Goal: Register for event/course

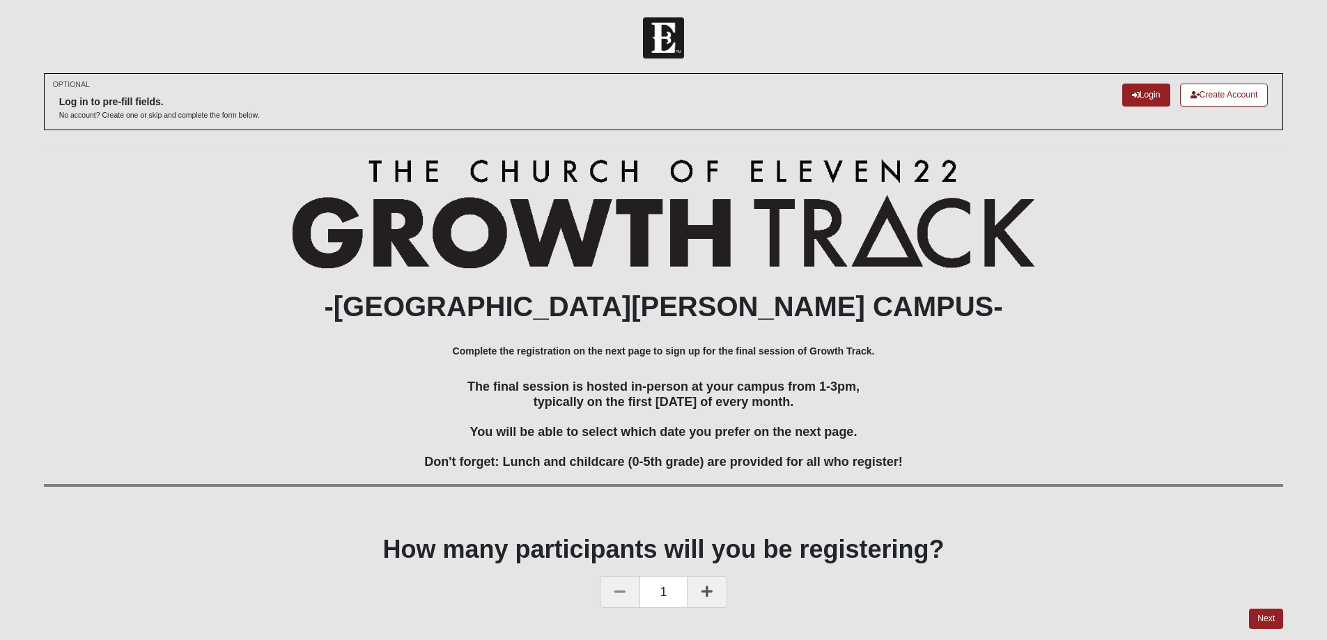
click at [702, 597] on icon at bounding box center [706, 591] width 11 height 13
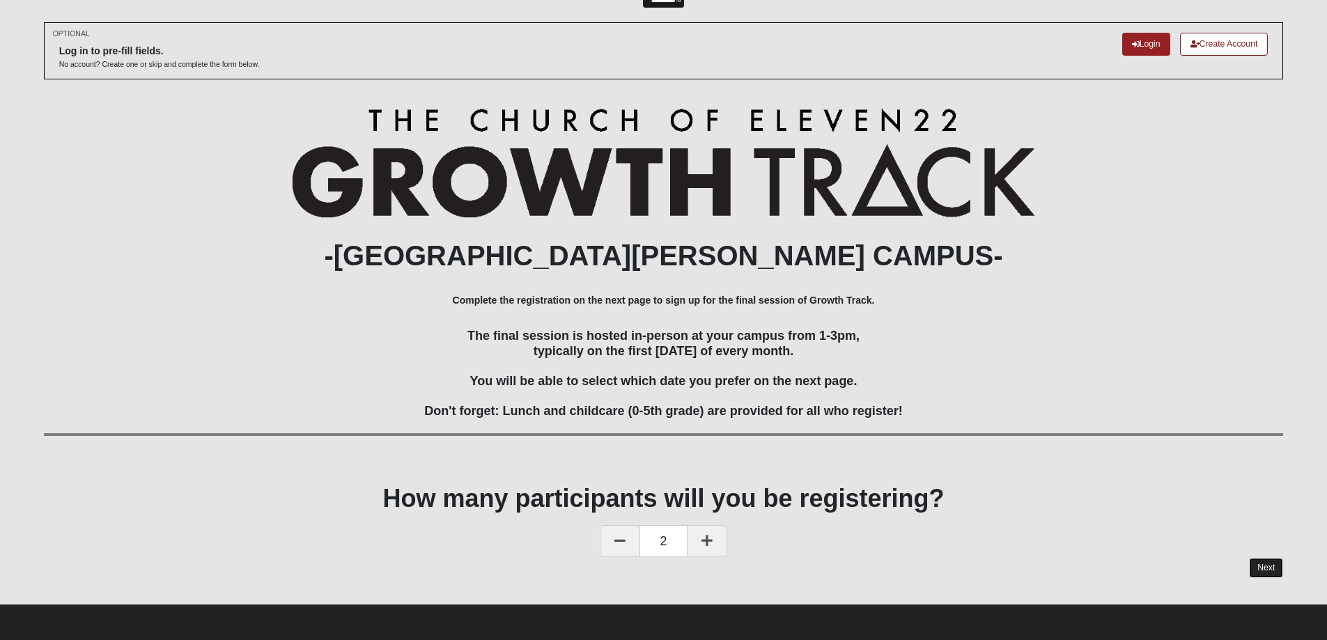
click at [1257, 568] on link "Next" at bounding box center [1266, 568] width 34 height 20
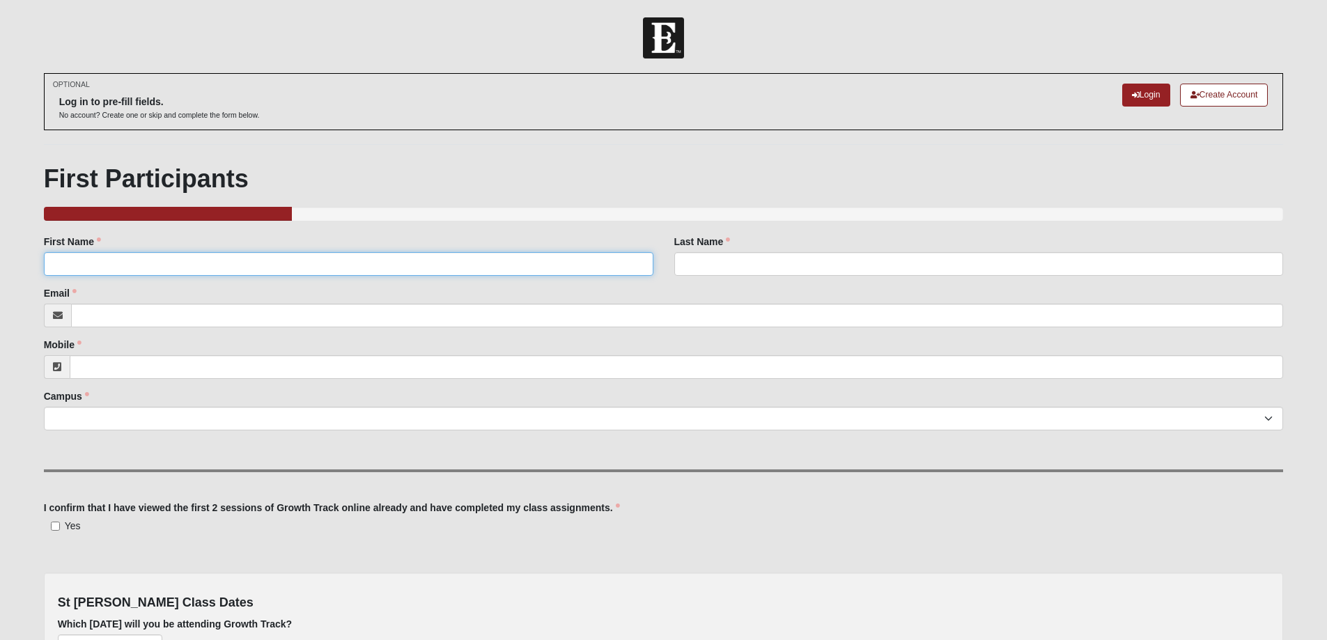
click at [83, 271] on input "First Name" at bounding box center [348, 264] width 609 height 24
type input "Jack"
type input "[PERSON_NAME]"
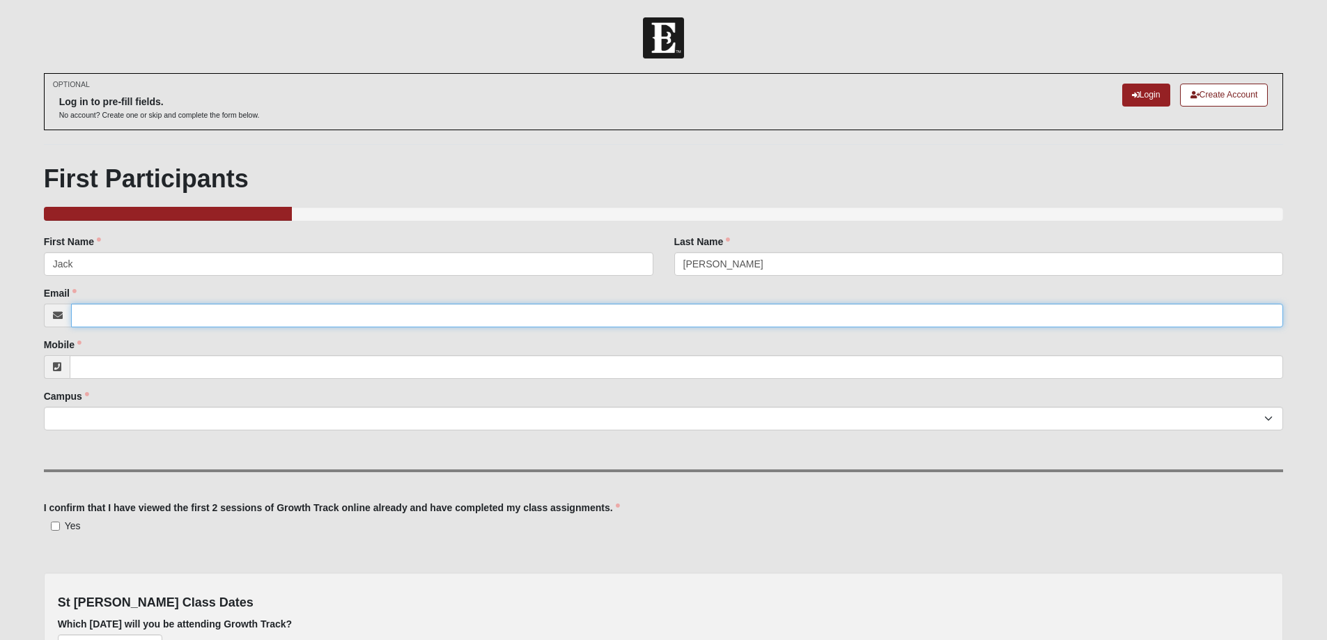
type input "[EMAIL_ADDRESS][DOMAIN_NAME]"
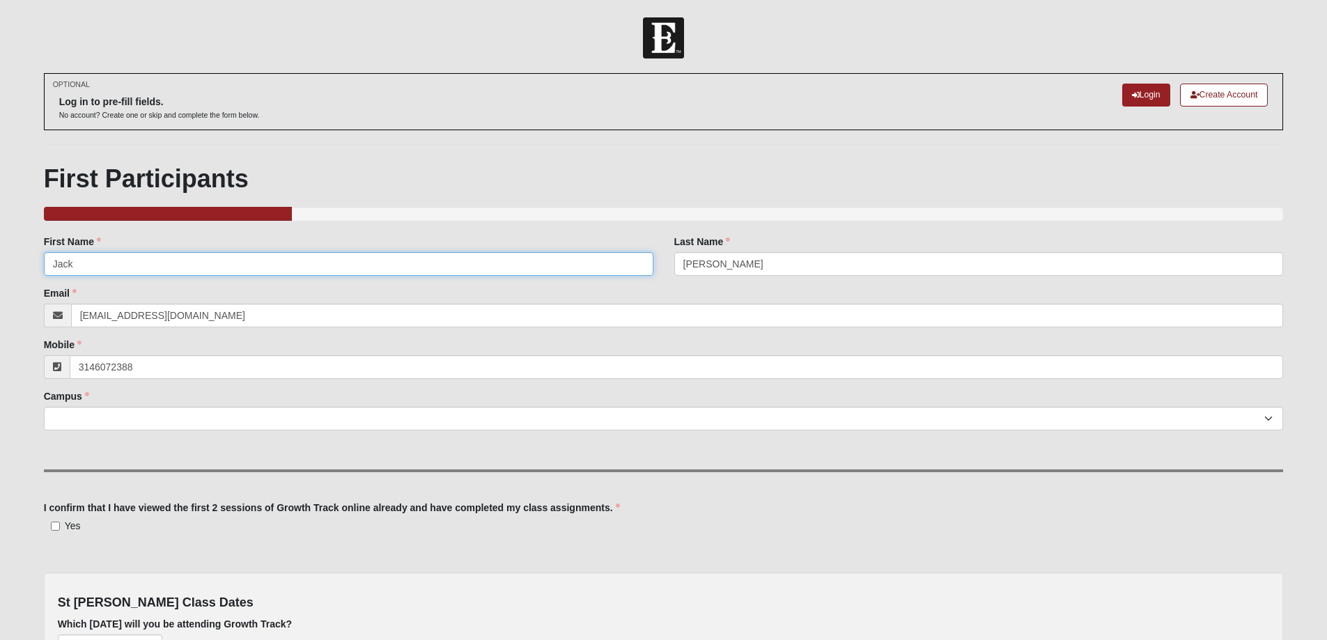
type input "[PHONE_NUMBER]"
click at [212, 416] on select "Arlington Baymeadows Eleven22 Online [PERSON_NAME][GEOGRAPHIC_DATA] Jesup [GEOG…" at bounding box center [664, 419] width 1240 height 24
click at [1270, 419] on select "Arlington Baymeadows Eleven22 Online [PERSON_NAME][GEOGRAPHIC_DATA] Jesup [GEOG…" at bounding box center [664, 419] width 1240 height 24
select select "11"
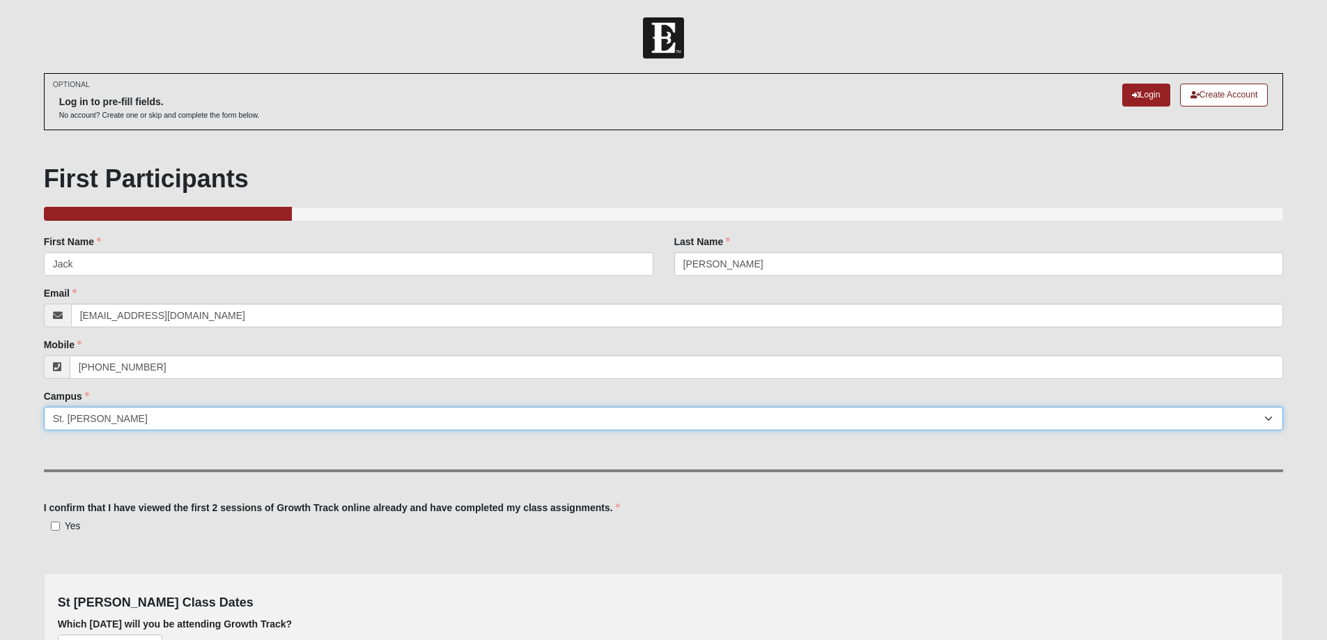
click at [44, 407] on select "Arlington Baymeadows Eleven22 Online [PERSON_NAME][GEOGRAPHIC_DATA] Jesup [GEOG…" at bounding box center [664, 419] width 1240 height 24
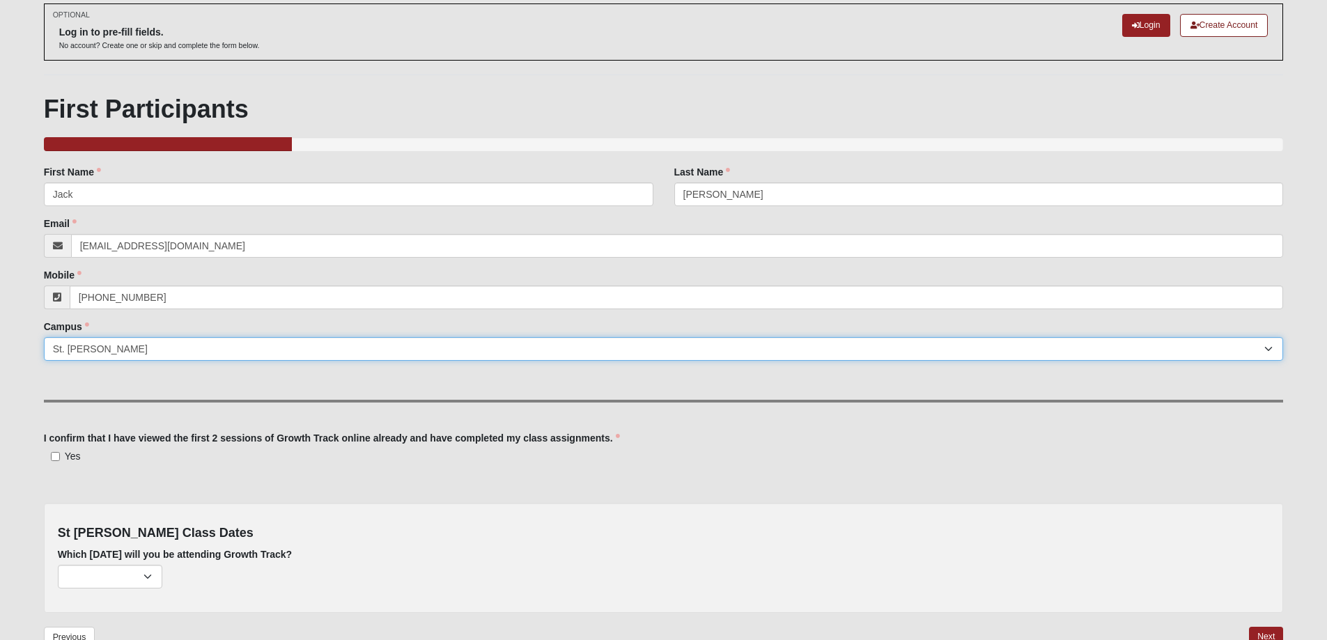
scroll to position [139, 0]
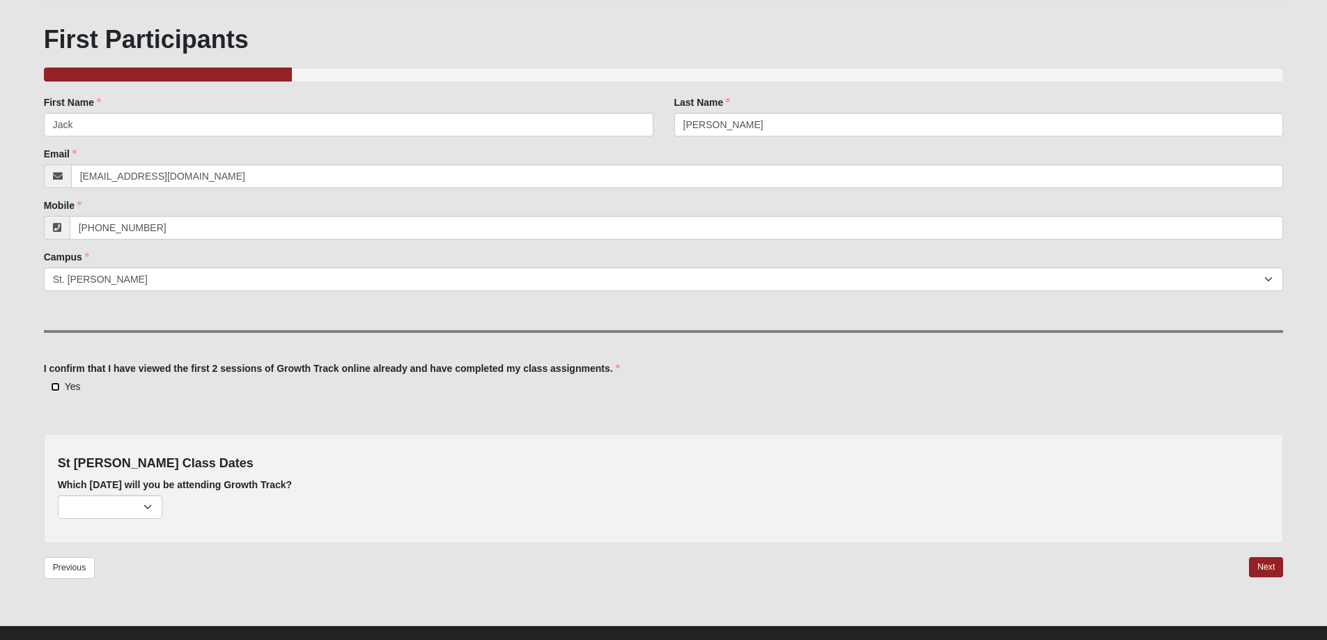
click at [58, 387] on input "Yes" at bounding box center [55, 386] width 9 height 9
checkbox input "true"
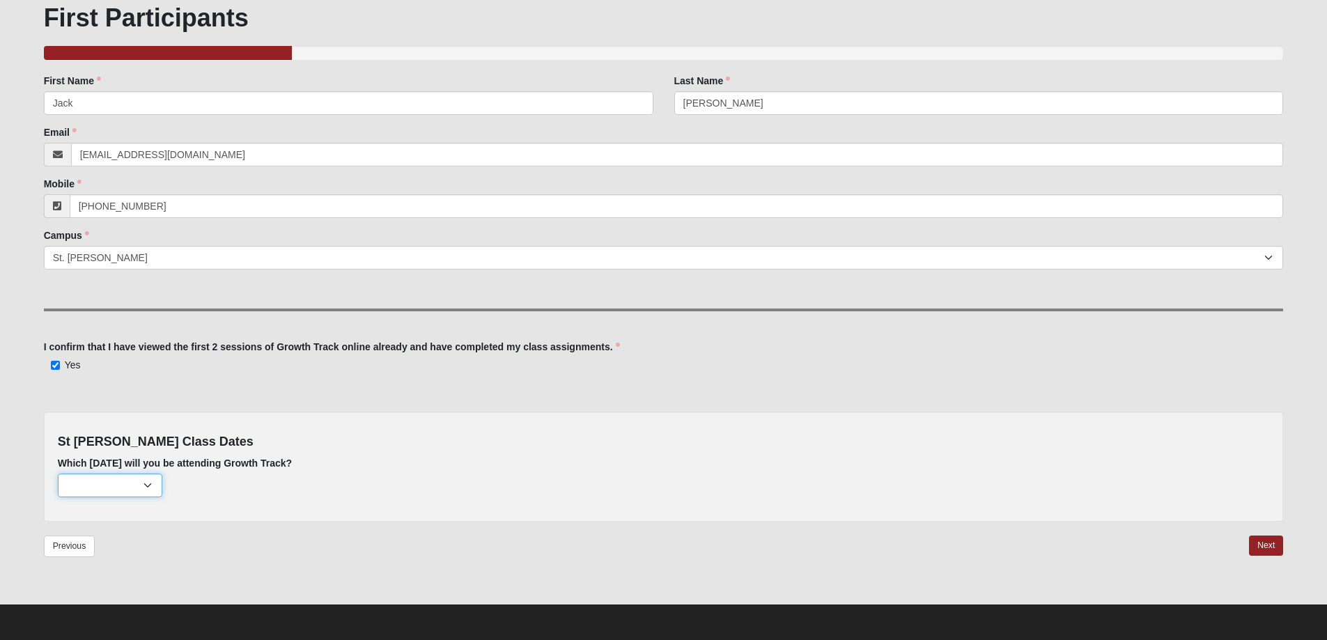
click at [147, 483] on select "[DATE] (none remaining) [DATE] (none remaining) [DATE] (none remaining) [DATE] …" at bounding box center [110, 486] width 104 height 24
select select "725"
click at [58, 474] on select "[DATE] (none remaining) [DATE] (none remaining) [DATE] (none remaining) [DATE] …" at bounding box center [110, 486] width 104 height 24
click at [1258, 541] on link "Next" at bounding box center [1266, 546] width 34 height 20
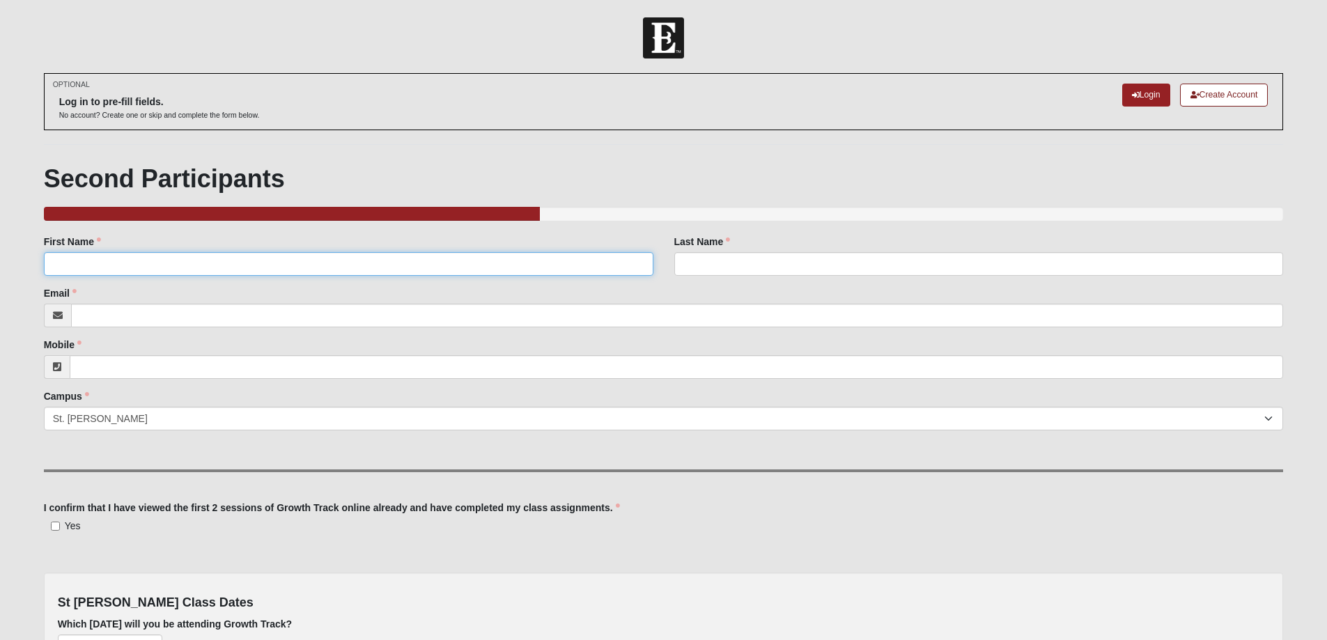
click at [73, 263] on input "First Name" at bounding box center [348, 264] width 609 height 24
type input "[PERSON_NAME]"
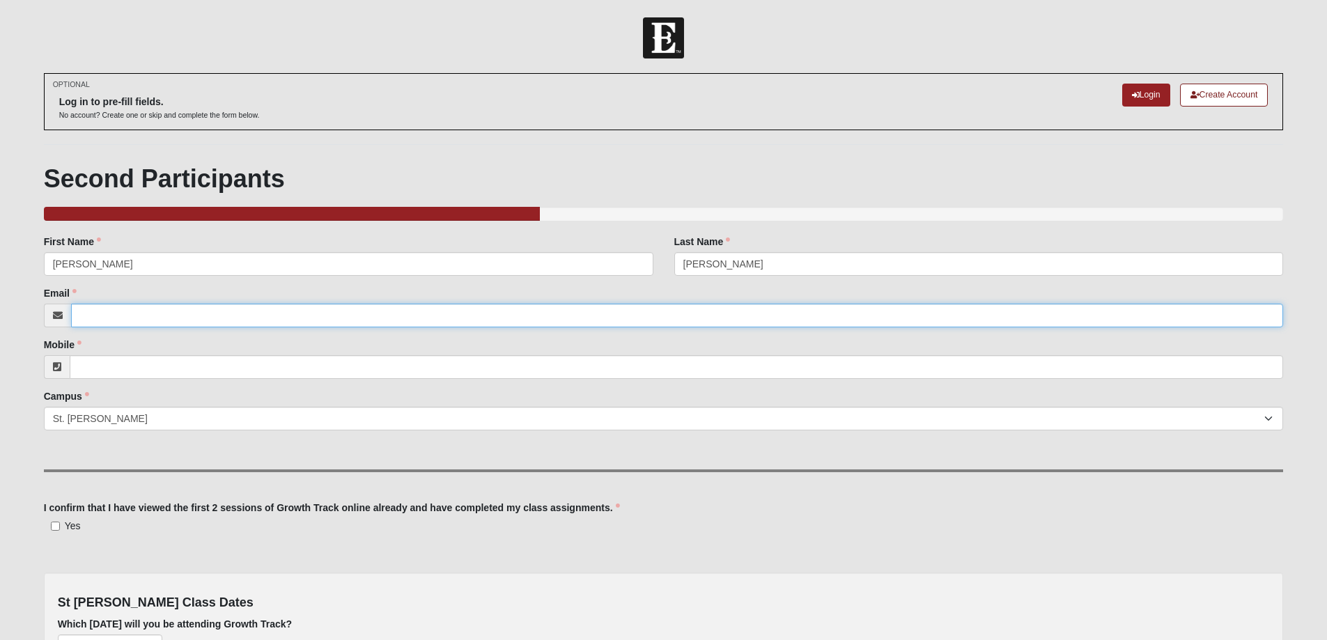
click at [122, 314] on input "Email" at bounding box center [677, 316] width 1212 height 24
type input "[EMAIL_ADDRESS][DOMAIN_NAME]"
type input "[PHONE_NUMBER]"
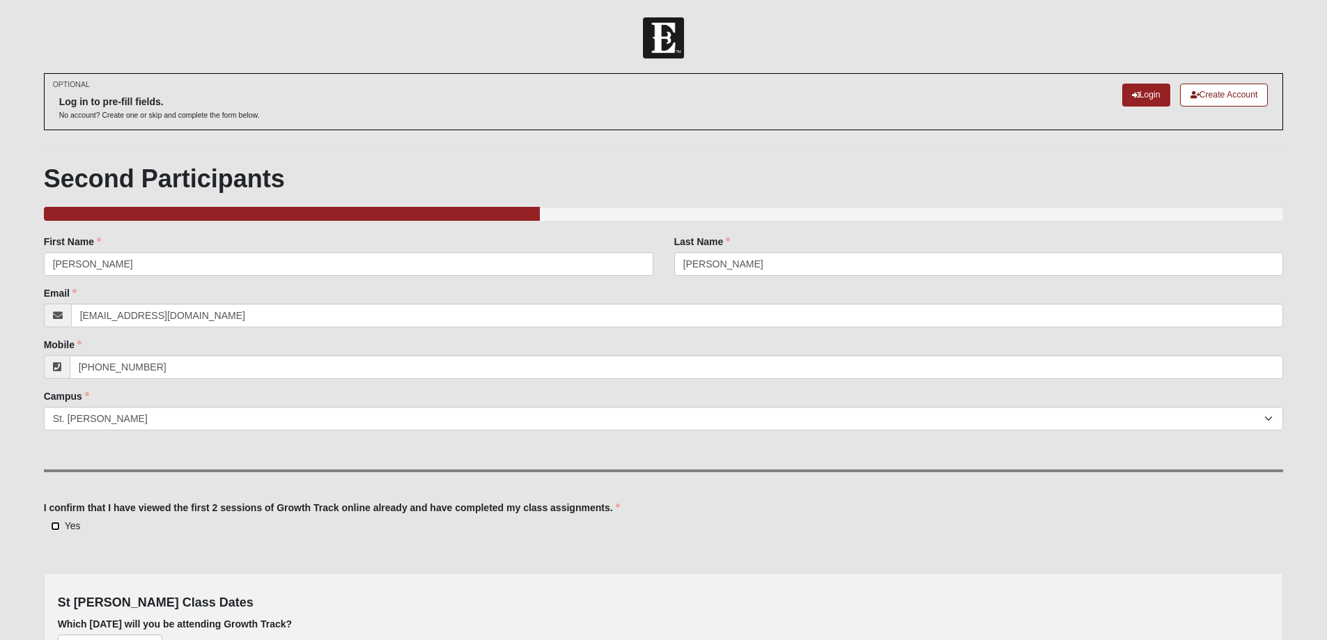
drag, startPoint x: 54, startPoint y: 526, endPoint x: 239, endPoint y: 530, distance: 184.6
click at [56, 526] on input "Yes" at bounding box center [55, 526] width 9 height 9
checkbox input "true"
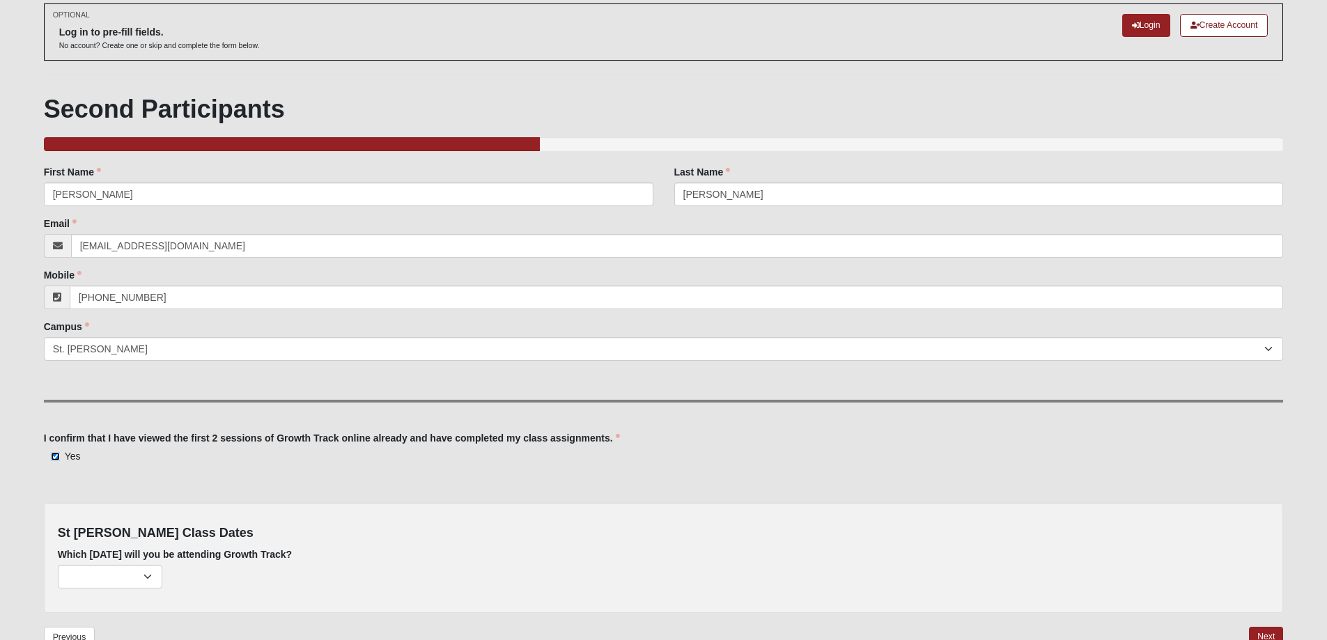
scroll to position [139, 0]
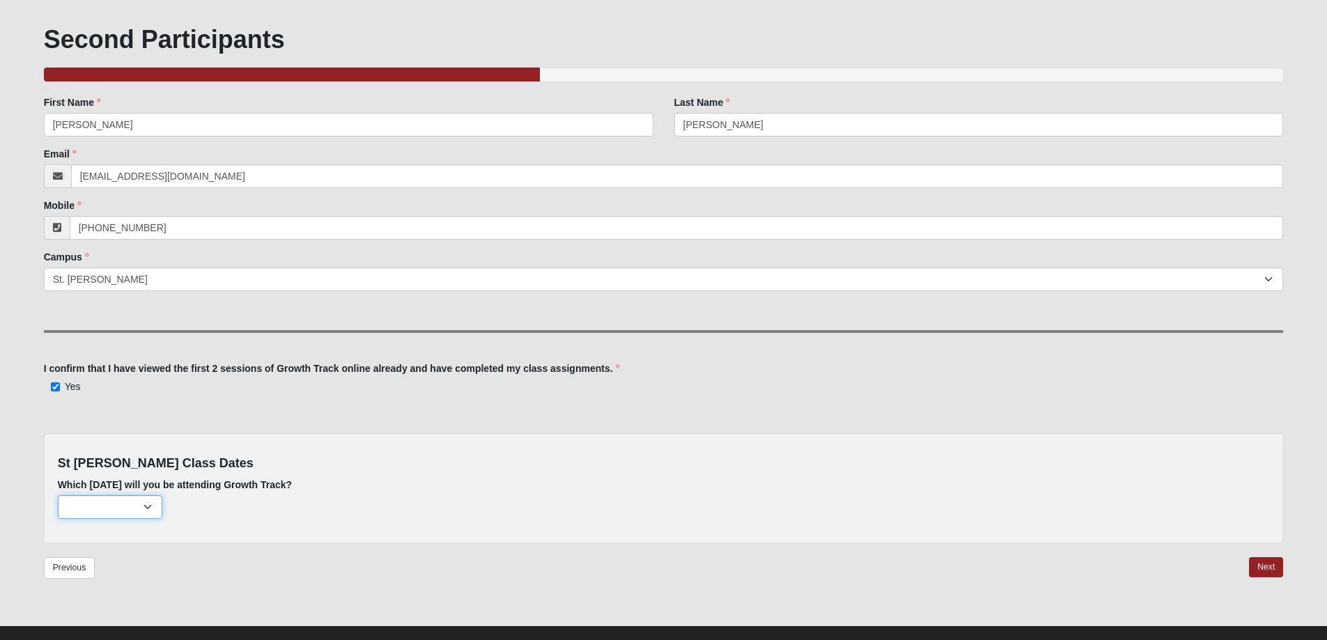
click at [144, 506] on select "[DATE] (none remaining) [DATE] (none remaining) [DATE] (none remaining) [DATE] …" at bounding box center [110, 507] width 104 height 24
select select "725"
click at [58, 495] on select "[DATE] (none remaining) [DATE] (none remaining) [DATE] (none remaining) [DATE] …" at bounding box center [110, 507] width 104 height 24
click at [1264, 564] on link "Next" at bounding box center [1266, 567] width 34 height 20
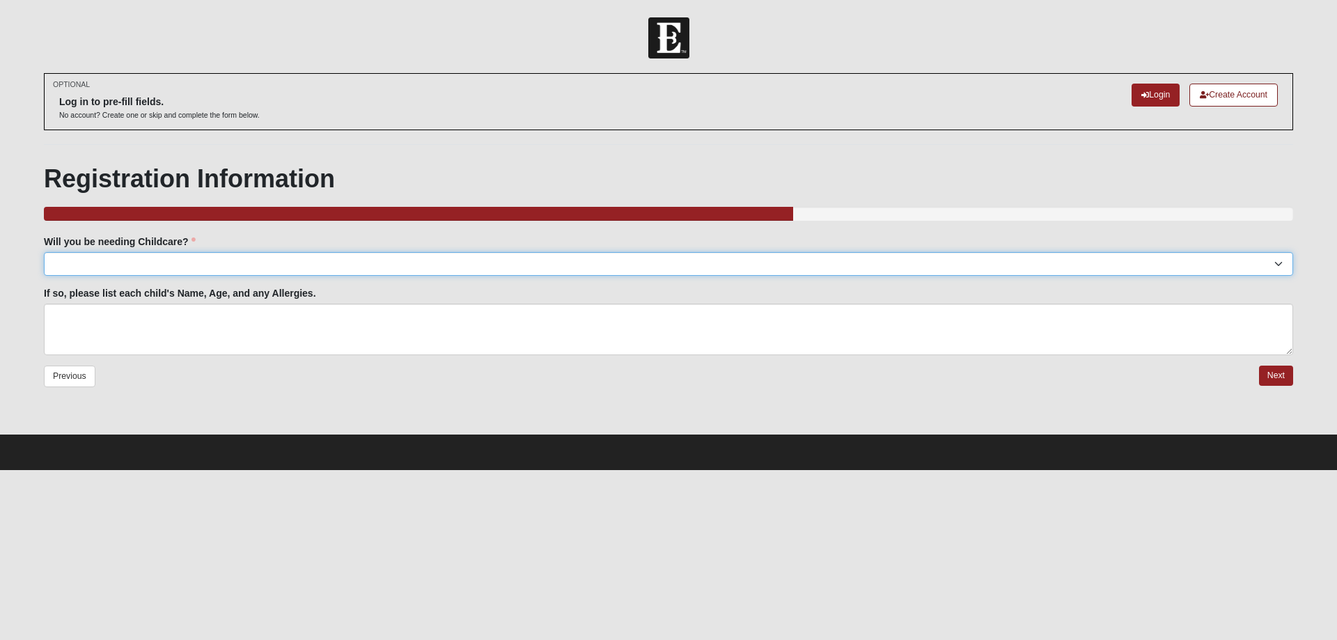
click at [1278, 263] on select "Yes No" at bounding box center [668, 264] width 1249 height 24
select select "No"
click at [44, 252] on select "Yes No" at bounding box center [668, 264] width 1249 height 24
click at [1272, 372] on link "Next" at bounding box center [1276, 376] width 34 height 20
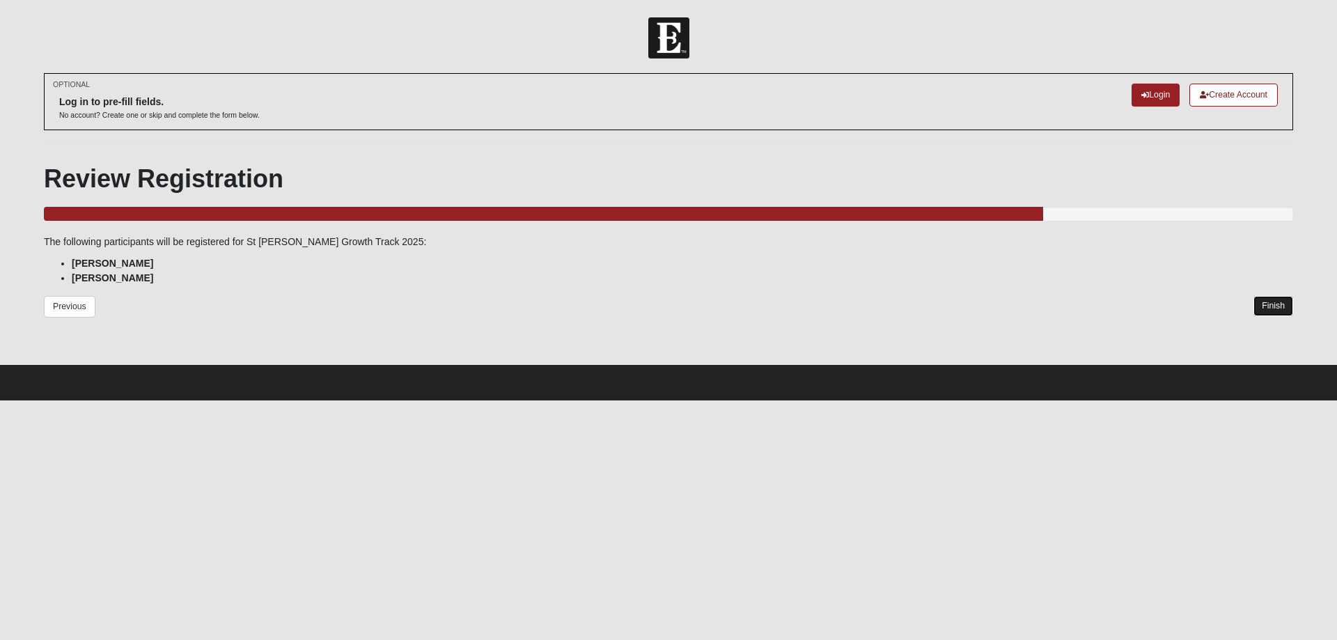
click at [1270, 306] on link "Finish" at bounding box center [1274, 306] width 40 height 20
